Goal: Find specific page/section: Find specific page/section

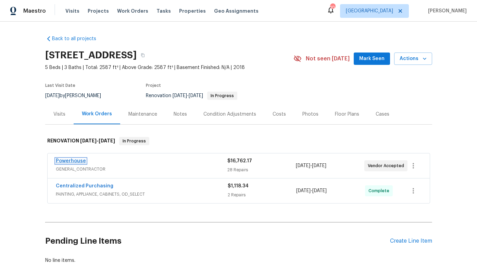
click at [77, 160] on link "Powerhouse" at bounding box center [71, 160] width 30 height 5
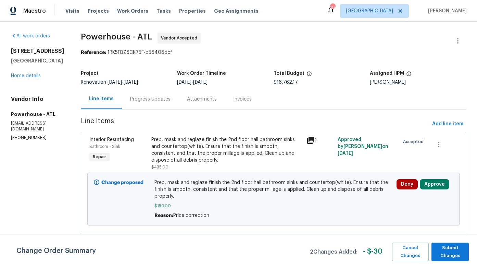
click at [171, 100] on div "Progress Updates" at bounding box center [150, 99] width 40 height 7
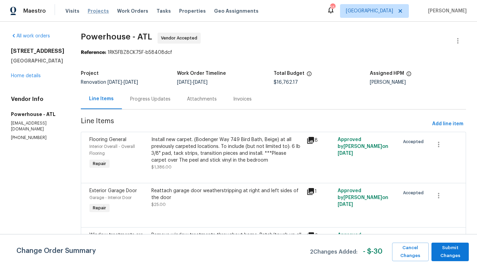
click at [95, 12] on span "Projects" at bounding box center [98, 11] width 21 height 7
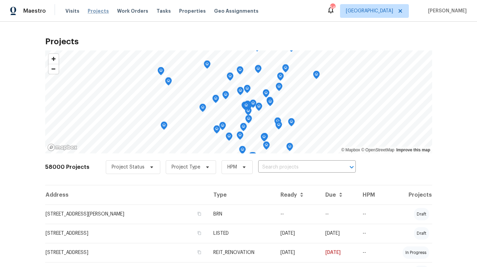
click at [98, 13] on span "Projects" at bounding box center [98, 11] width 21 height 7
click at [98, 12] on span "Projects" at bounding box center [98, 11] width 21 height 7
click at [122, 10] on span "Work Orders" at bounding box center [132, 11] width 31 height 7
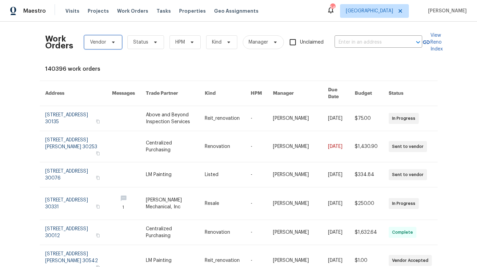
click at [112, 42] on icon at bounding box center [113, 41] width 5 height 5
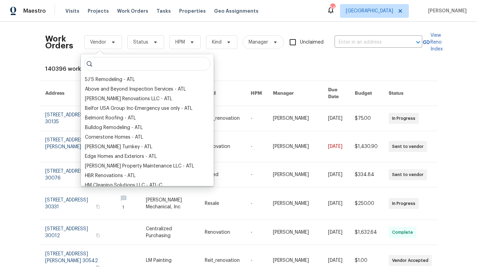
click at [108, 63] on input "search" at bounding box center [147, 64] width 126 height 14
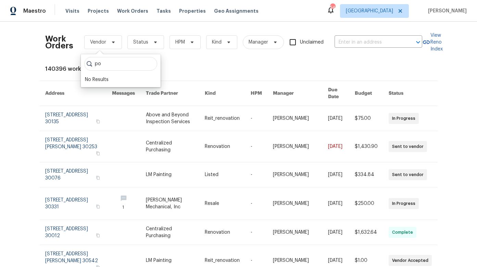
type input "p"
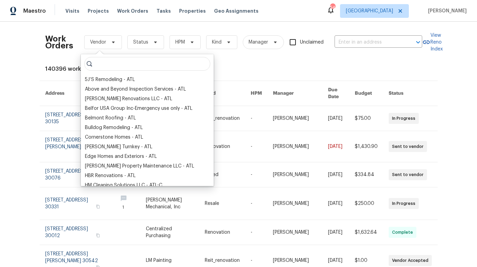
click at [253, 71] on div "140396 work orders" at bounding box center [238, 68] width 387 height 7
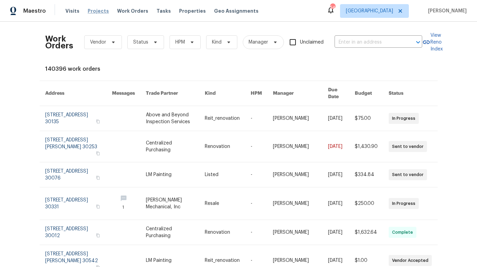
click at [99, 12] on span "Projects" at bounding box center [98, 11] width 21 height 7
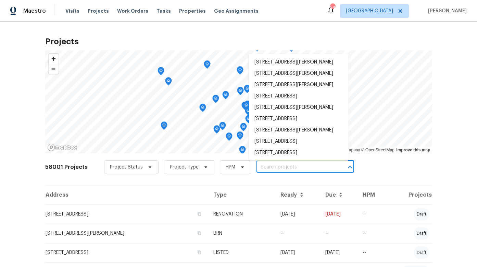
click at [260, 168] on input "text" at bounding box center [296, 167] width 78 height 11
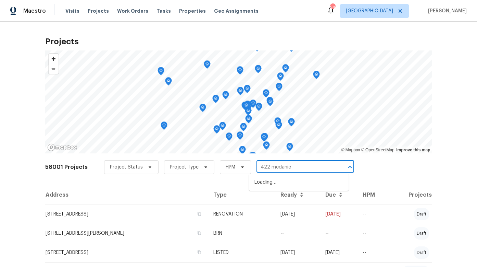
type input "422 mcdaniel"
click at [280, 181] on li "422 McDaniel Pl, Canton, GA 30115" at bounding box center [299, 181] width 100 height 11
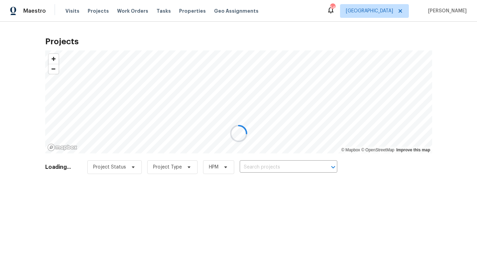
type input "422 McDaniel Pl, Canton, GA 30115"
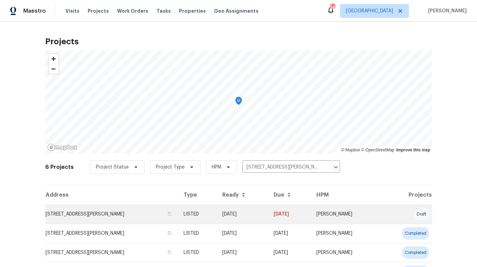
click at [96, 213] on td "422 McDaniel Pl, Canton, GA 30115" at bounding box center [111, 213] width 133 height 19
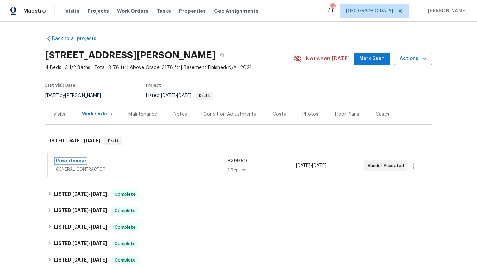
click at [65, 161] on link "Powerhouse" at bounding box center [71, 160] width 30 height 5
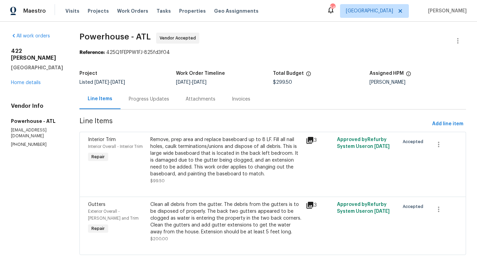
click at [169, 100] on div "Progress Updates" at bounding box center [149, 99] width 40 height 7
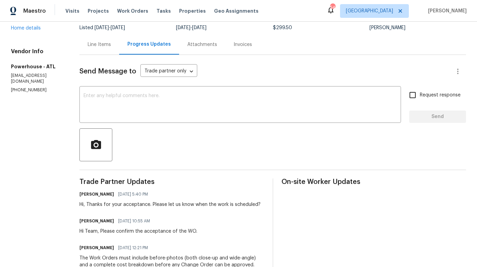
scroll to position [54, 0]
